Goal: Find specific page/section: Find specific page/section

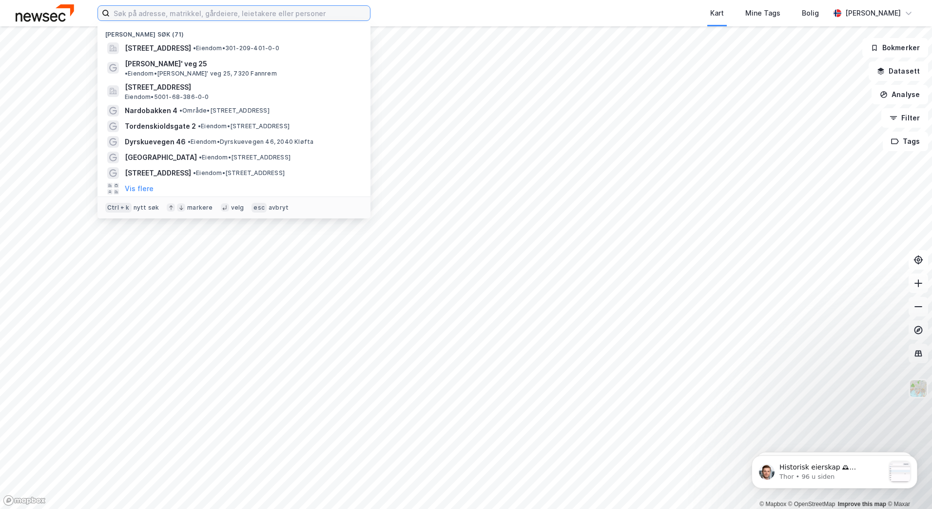
click at [260, 14] on input at bounding box center [240, 13] width 260 height 15
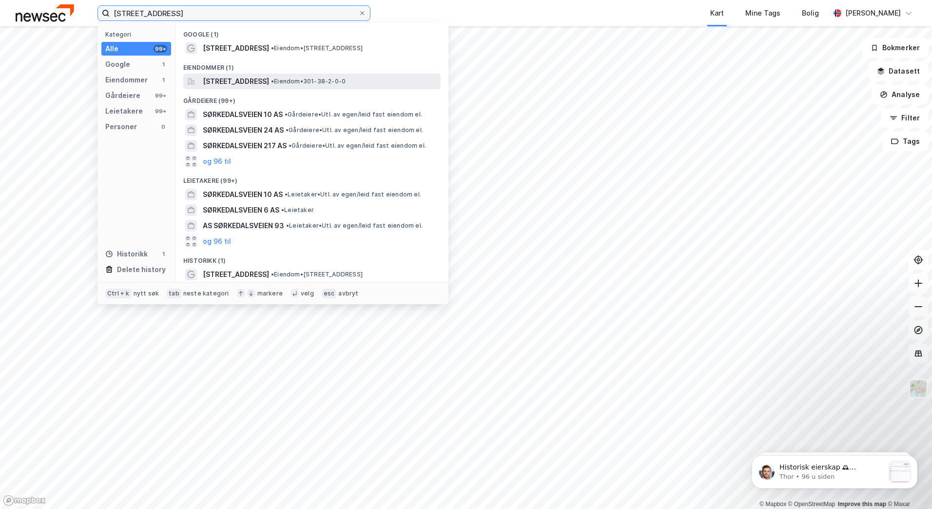
type input "[STREET_ADDRESS]"
click at [269, 78] on span "[STREET_ADDRESS]" at bounding box center [236, 82] width 66 height 12
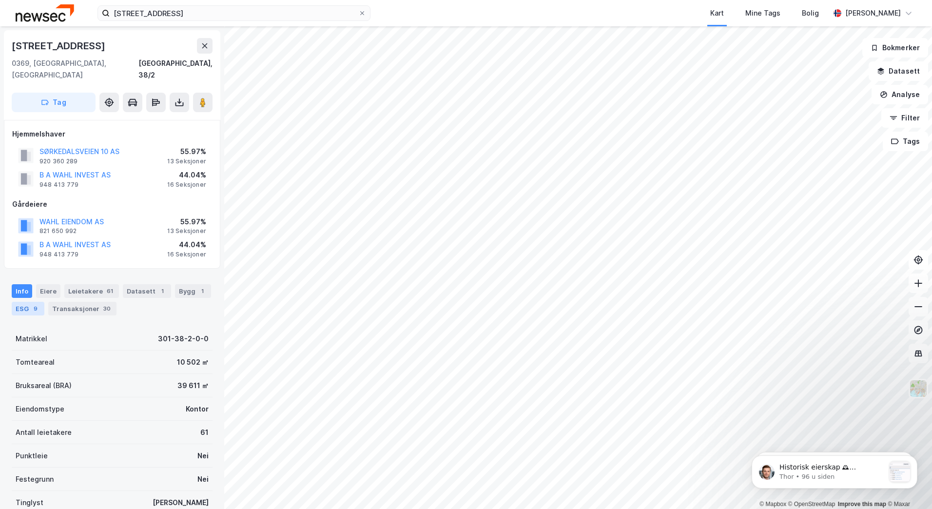
click at [26, 302] on div "ESG 9" at bounding box center [28, 309] width 33 height 14
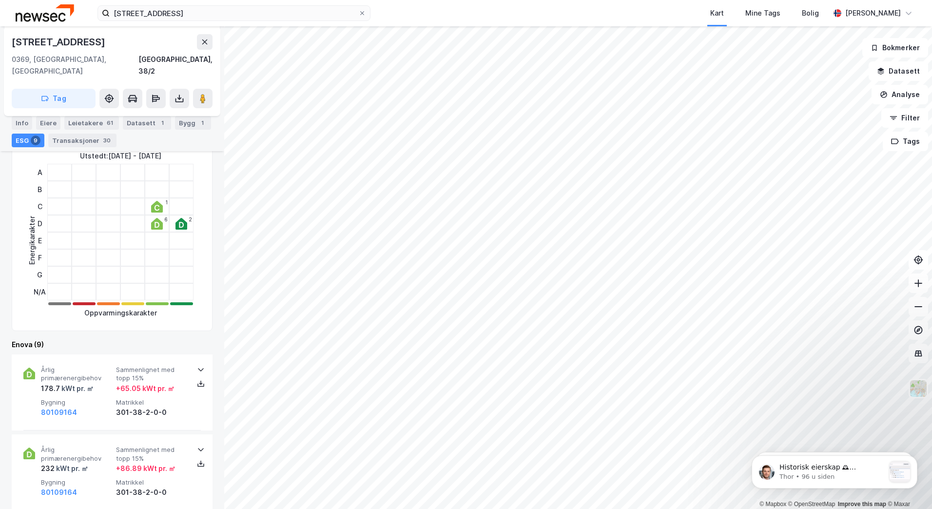
scroll to position [244, 0]
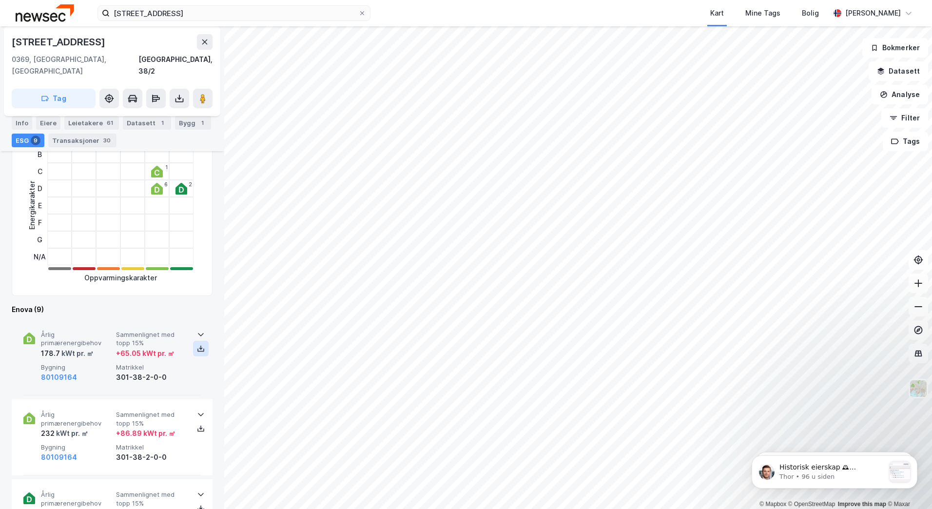
click at [200, 344] on icon at bounding box center [201, 348] width 8 height 8
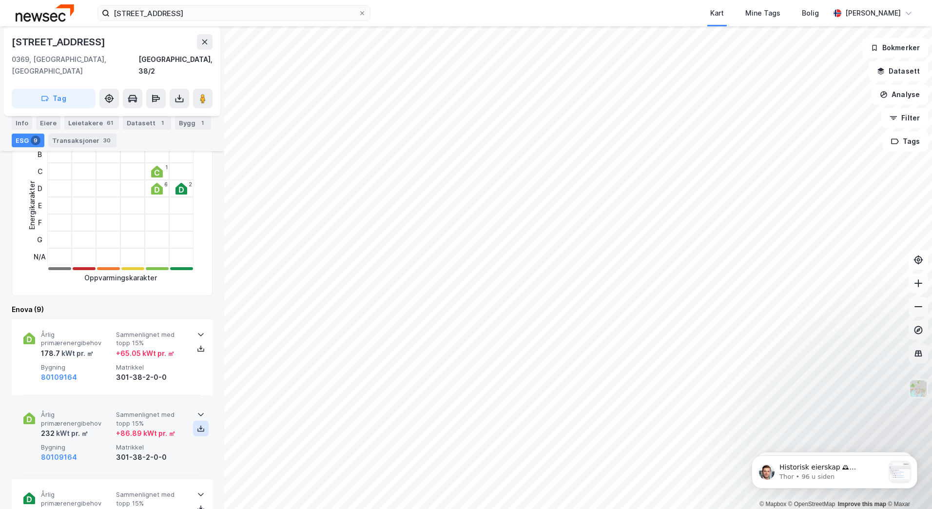
click at [199, 427] on icon at bounding box center [200, 428] width 3 height 2
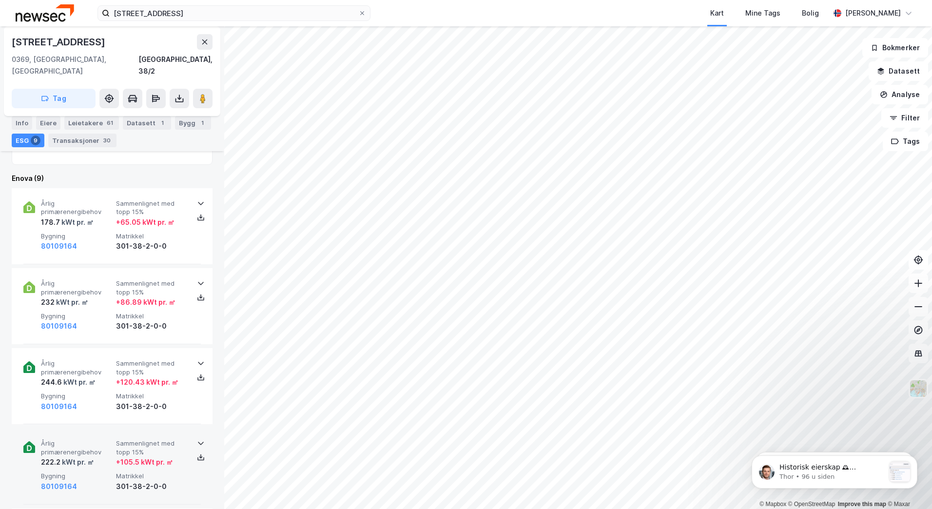
scroll to position [390, 0]
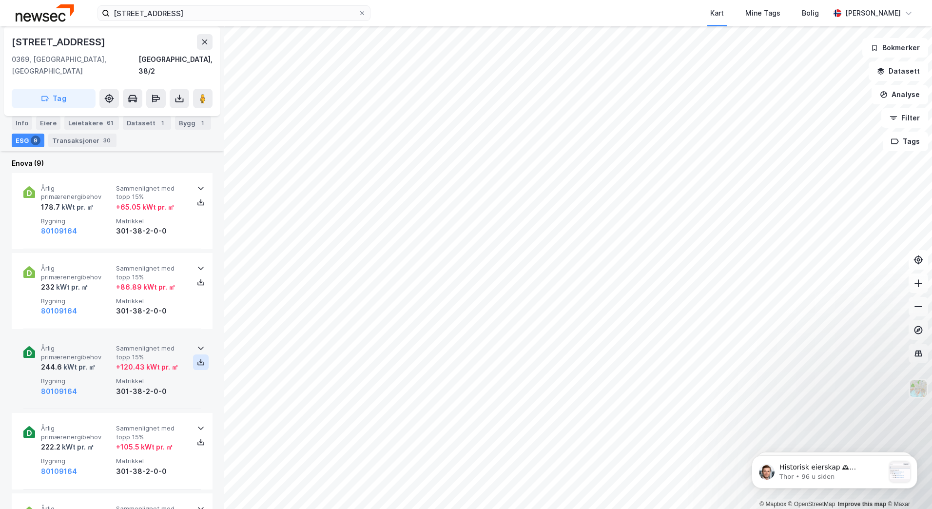
click at [197, 358] on icon at bounding box center [201, 362] width 8 height 8
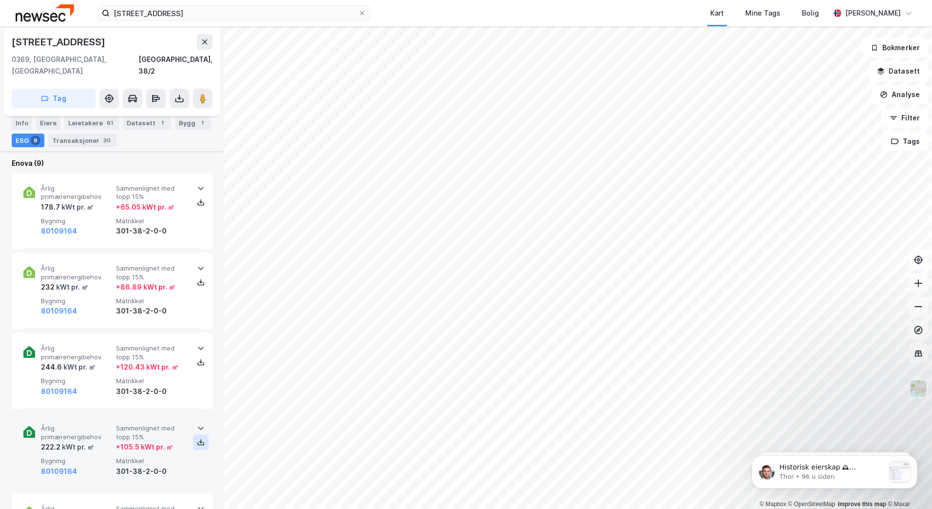
click at [199, 438] on icon at bounding box center [201, 442] width 8 height 8
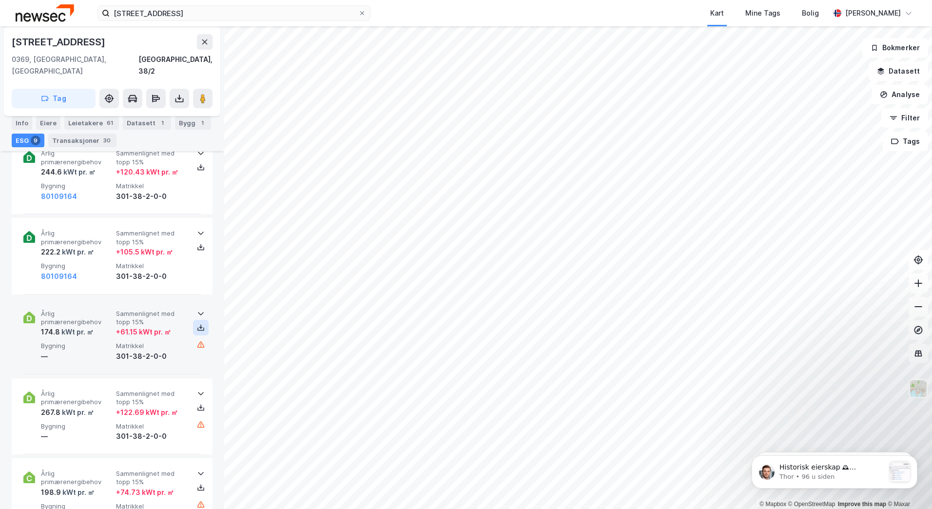
click at [197, 324] on icon at bounding box center [201, 328] width 8 height 8
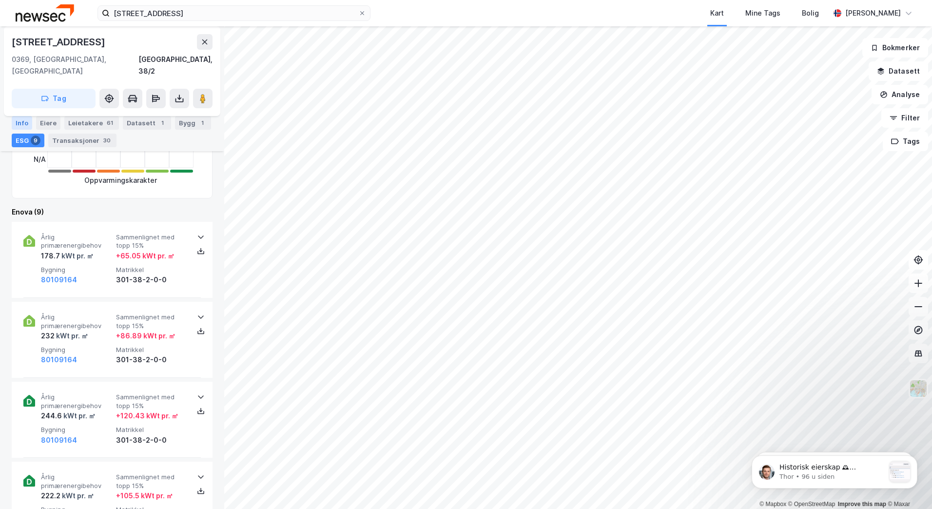
click at [21, 117] on div "Info" at bounding box center [22, 123] width 20 height 14
